Goal: Transaction & Acquisition: Purchase product/service

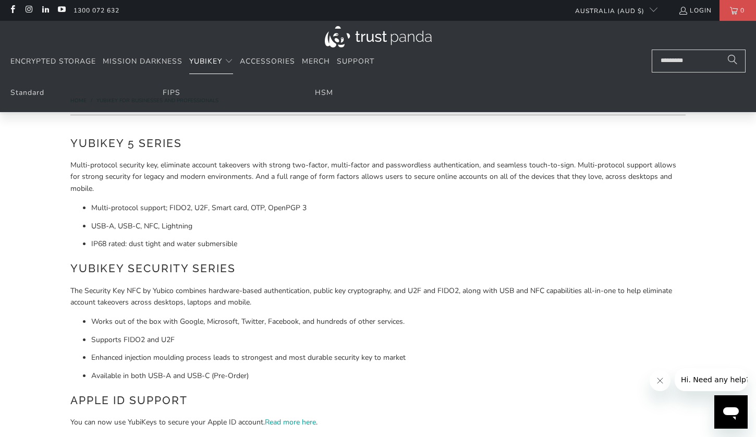
click at [215, 60] on span "YubiKey" at bounding box center [205, 61] width 33 height 10
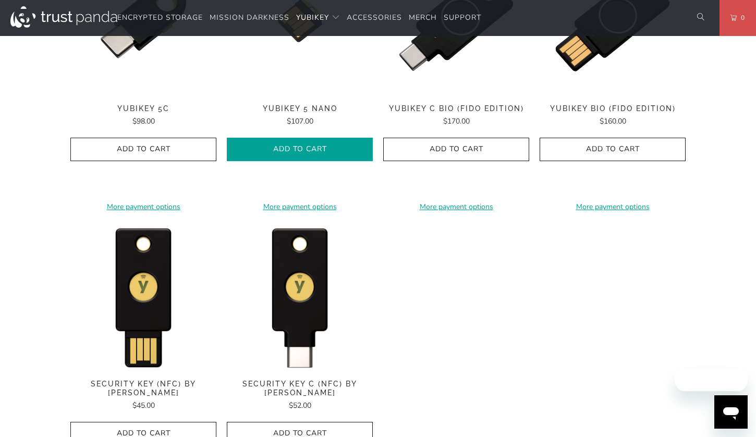
scroll to position [939, 0]
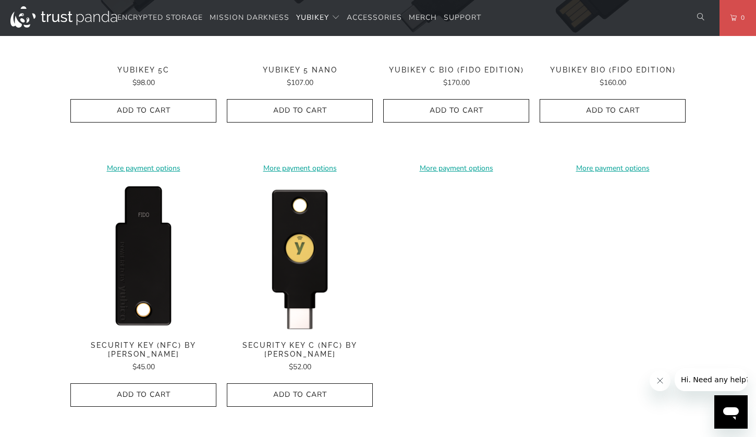
click at [160, 278] on img at bounding box center [143, 258] width 146 height 146
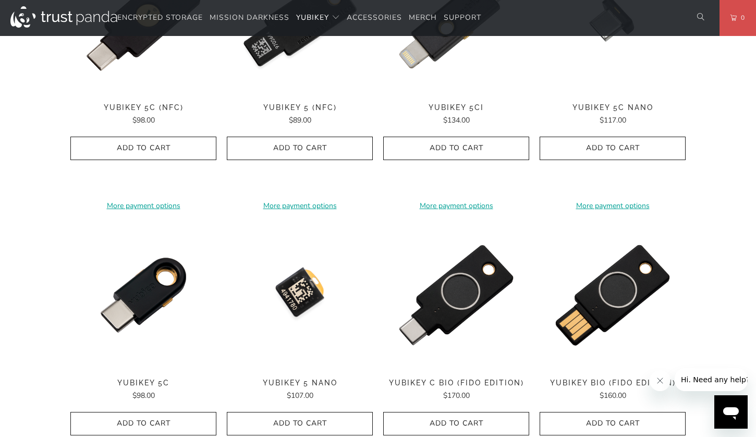
scroll to position [417, 0]
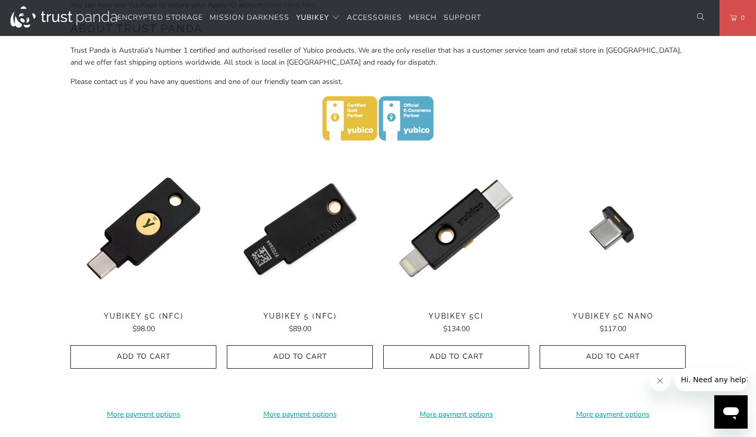
drag, startPoint x: 152, startPoint y: 244, endPoint x: 145, endPoint y: 237, distance: 10.3
click at [152, 244] on div "**********" at bounding box center [143, 286] width 146 height 262
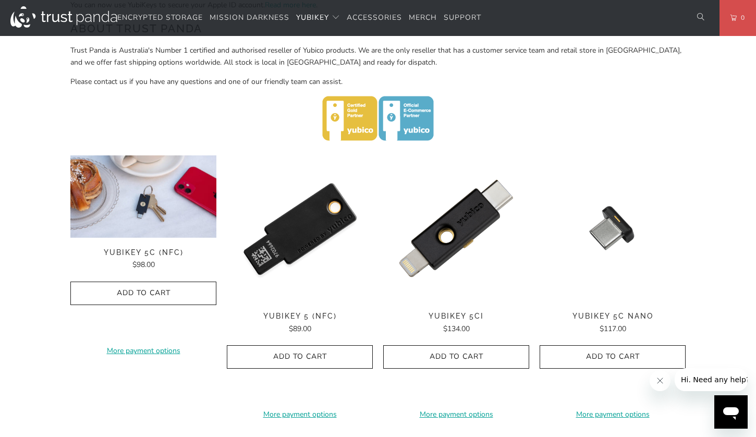
click at [145, 236] on img at bounding box center [143, 196] width 146 height 82
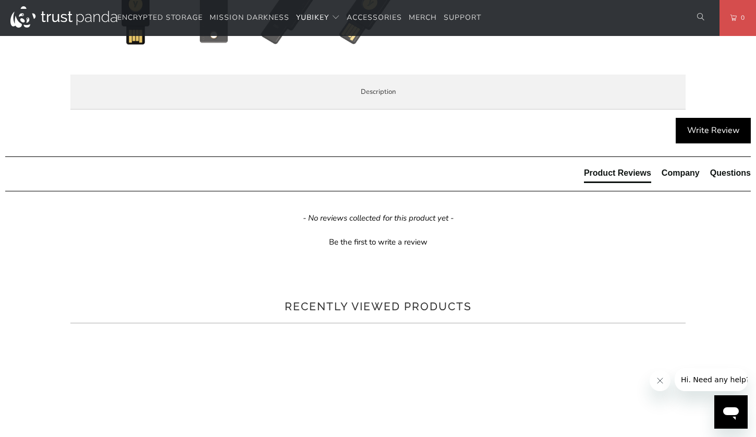
scroll to position [521, 0]
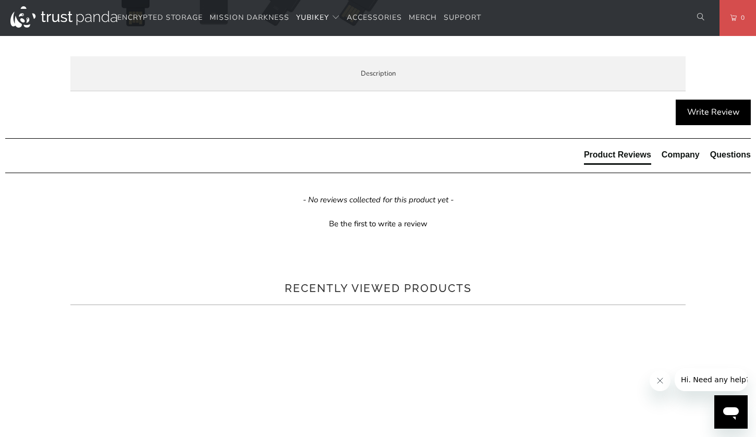
drag, startPoint x: 293, startPoint y: 288, endPoint x: 92, endPoint y: 288, distance: 200.8
click at [0, 0] on div "The Security Key NFC by Yubico simplifies your login and secures your account o…" at bounding box center [0, 0] width 0 height 0
copy p "The Security Key NFC by Yubico is FIDO and FIDO2 certified"
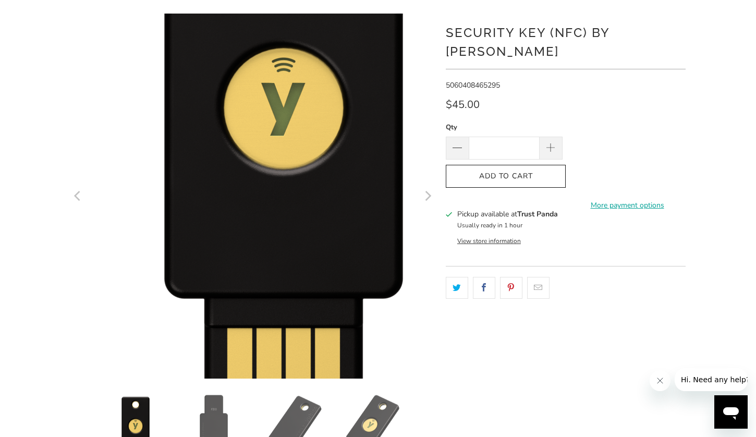
scroll to position [0, 0]
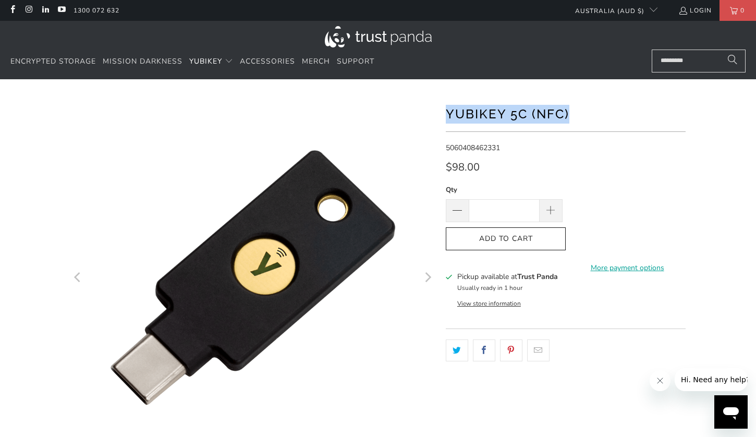
drag, startPoint x: 504, startPoint y: 115, endPoint x: 442, endPoint y: 112, distance: 62.1
click at [440, 114] on div "*" at bounding box center [378, 358] width 626 height 526
copy h1 "YubiKey 5C (NFC)"
